Goal: Task Accomplishment & Management: Manage account settings

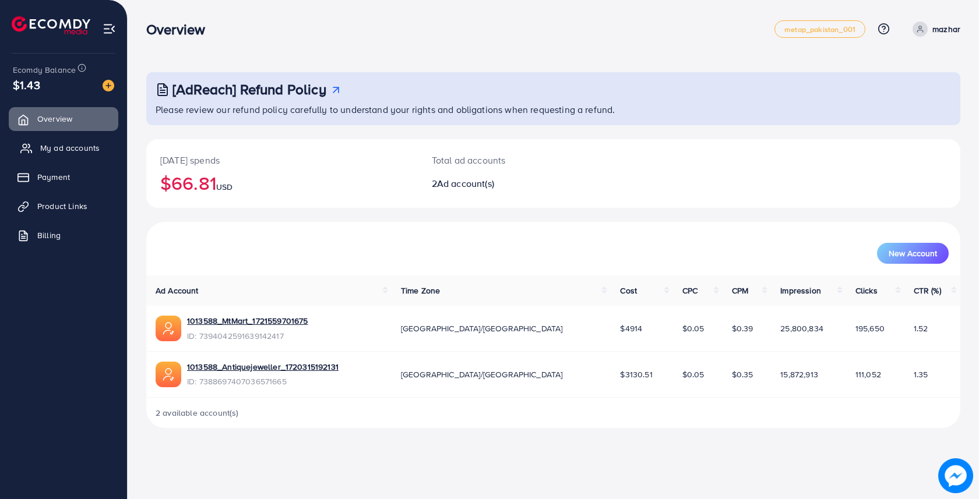
click at [55, 145] on span "My ad accounts" at bounding box center [69, 148] width 59 height 12
